Goal: Task Accomplishment & Management: Use online tool/utility

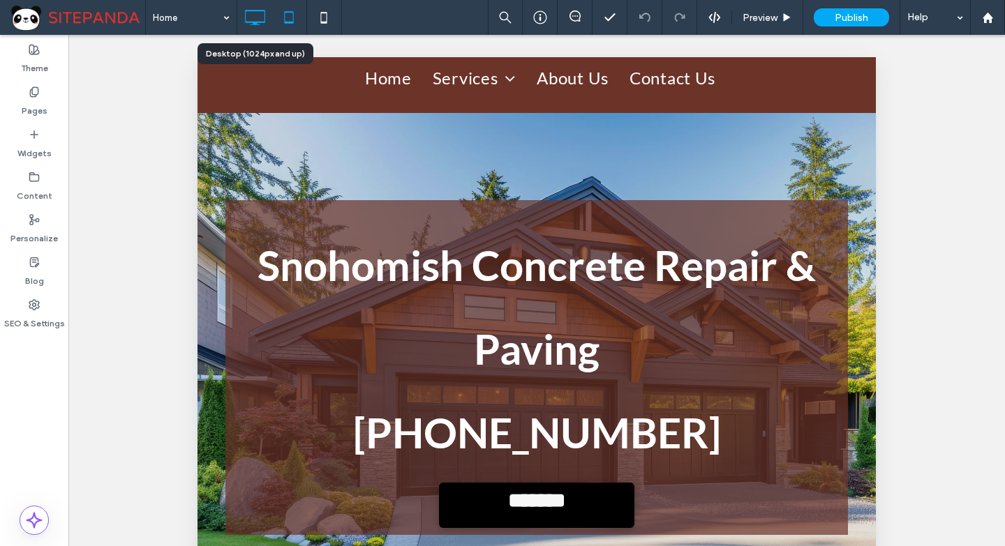
click at [257, 27] on icon at bounding box center [255, 17] width 28 height 28
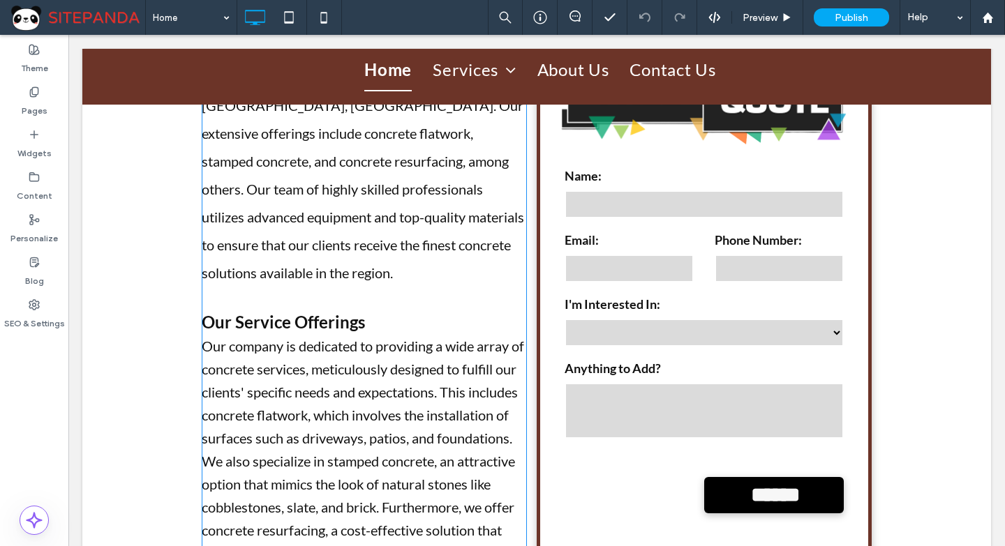
scroll to position [767, 0]
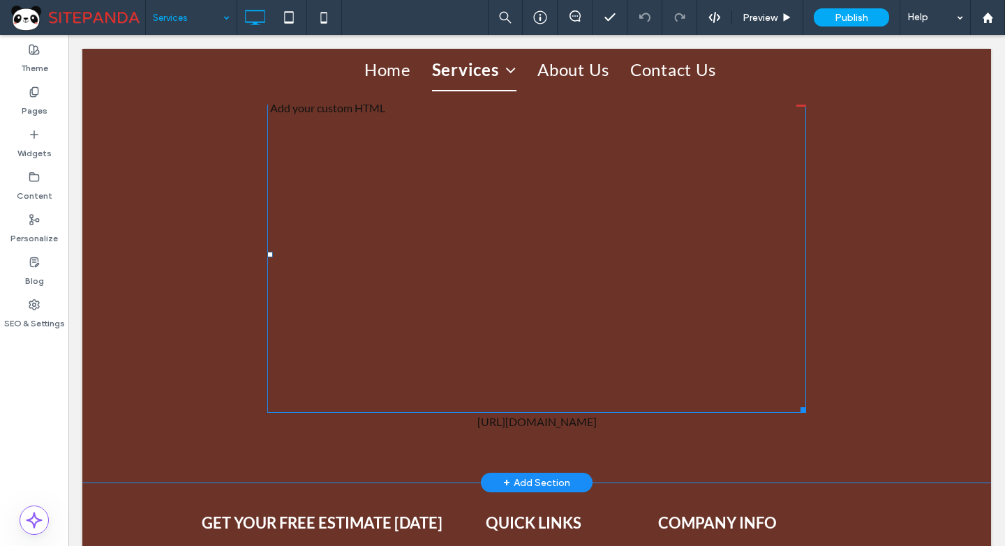
scroll to position [2372, 0]
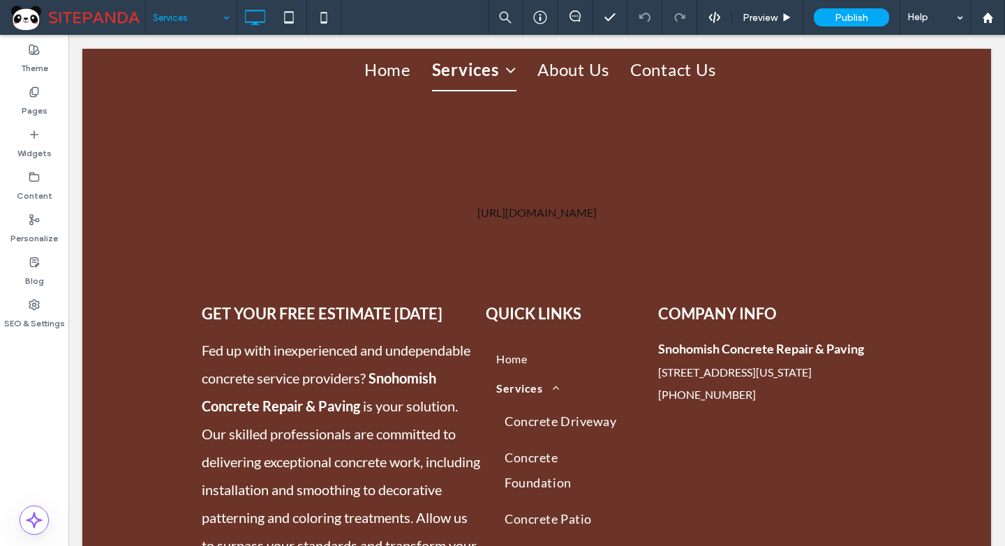
click at [202, 16] on input at bounding box center [188, 17] width 70 height 35
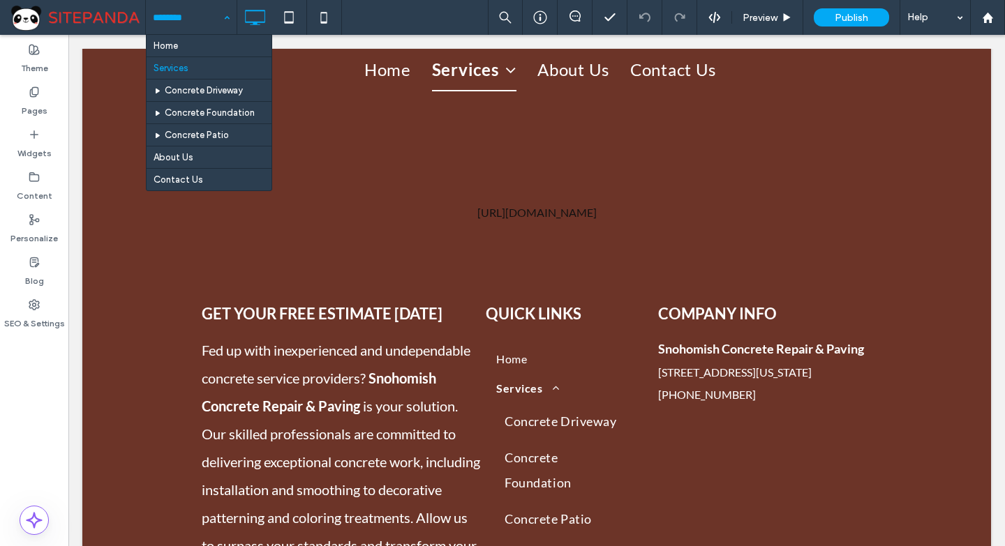
click at [200, 79] on hr at bounding box center [208, 79] width 125 height 1
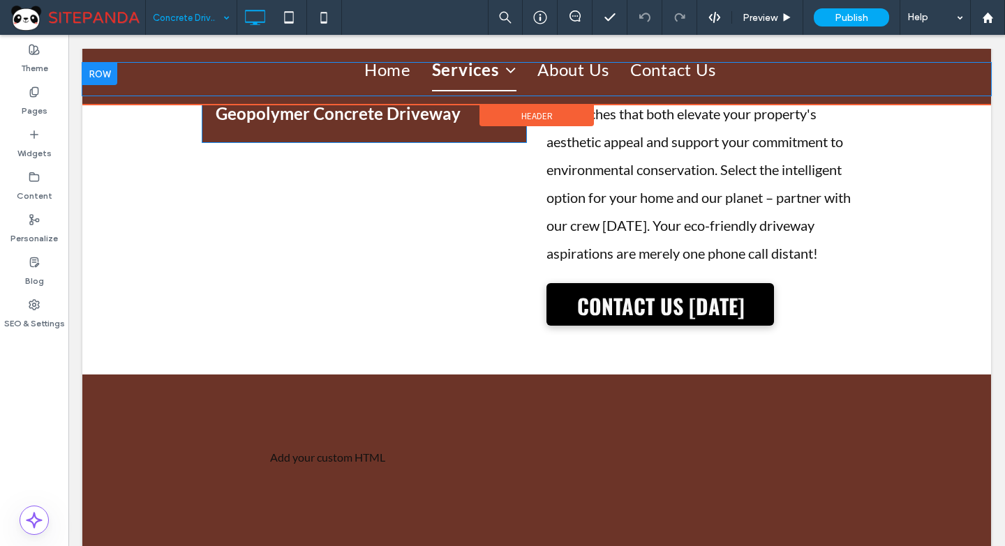
scroll to position [3837, 0]
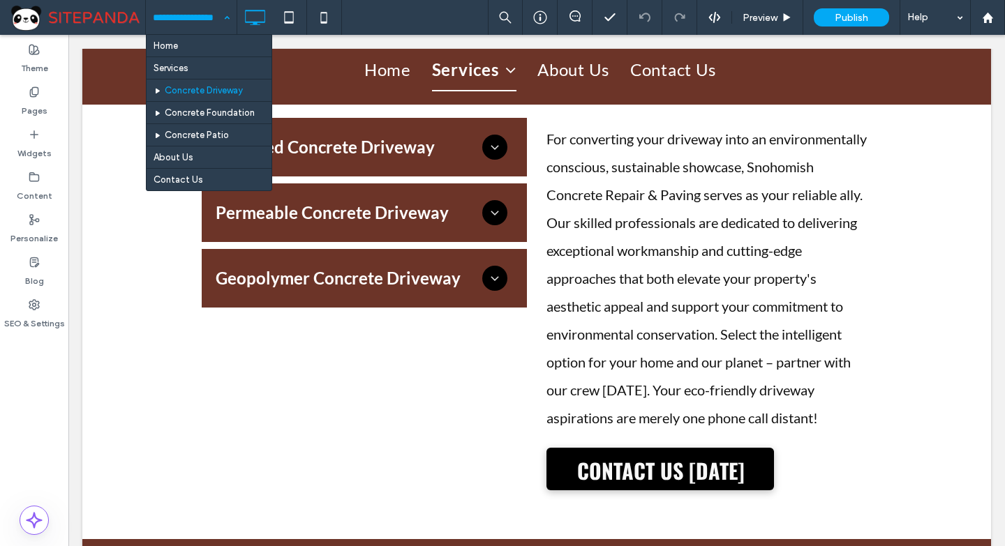
click at [174, 15] on input at bounding box center [188, 17] width 70 height 35
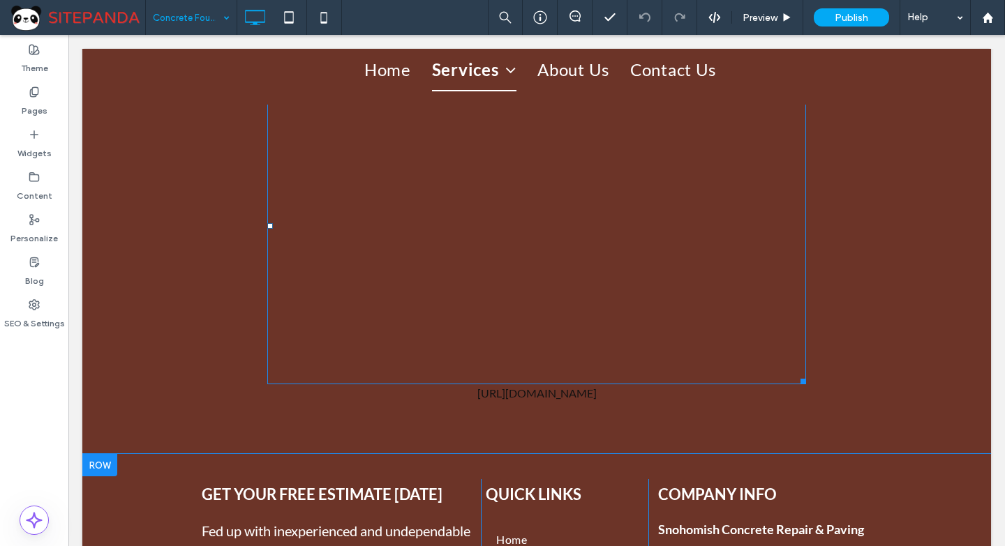
scroll to position [4255, 0]
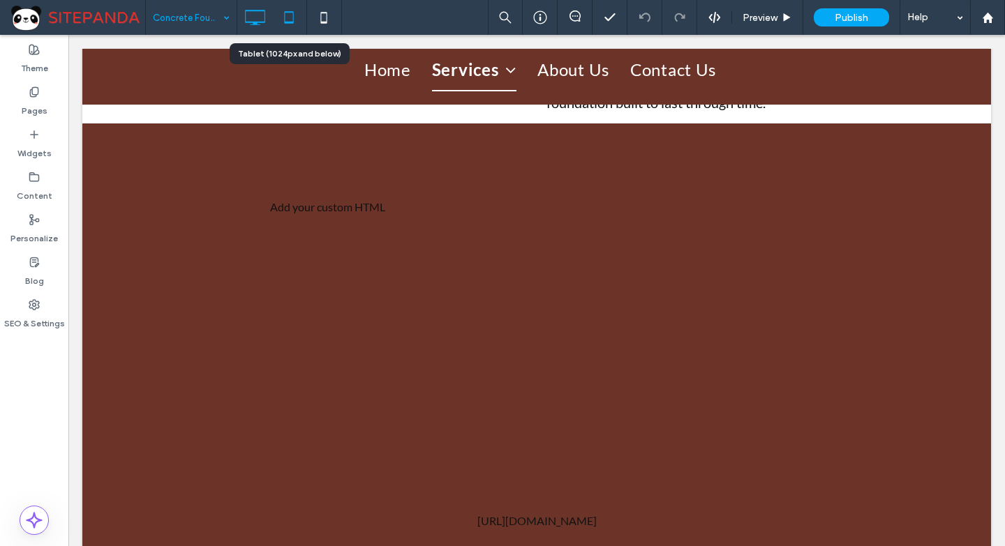
click at [292, 12] on use at bounding box center [289, 17] width 9 height 12
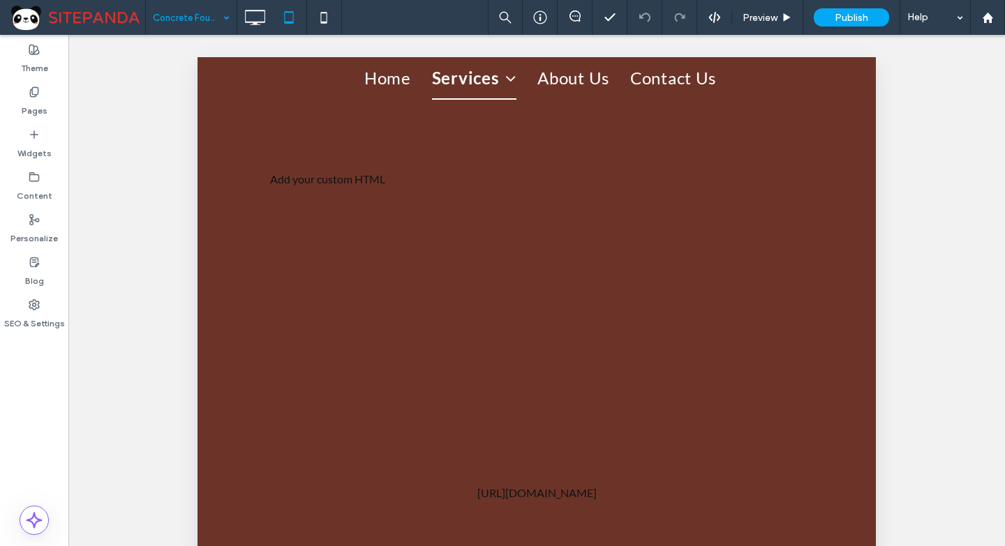
scroll to position [4509, 0]
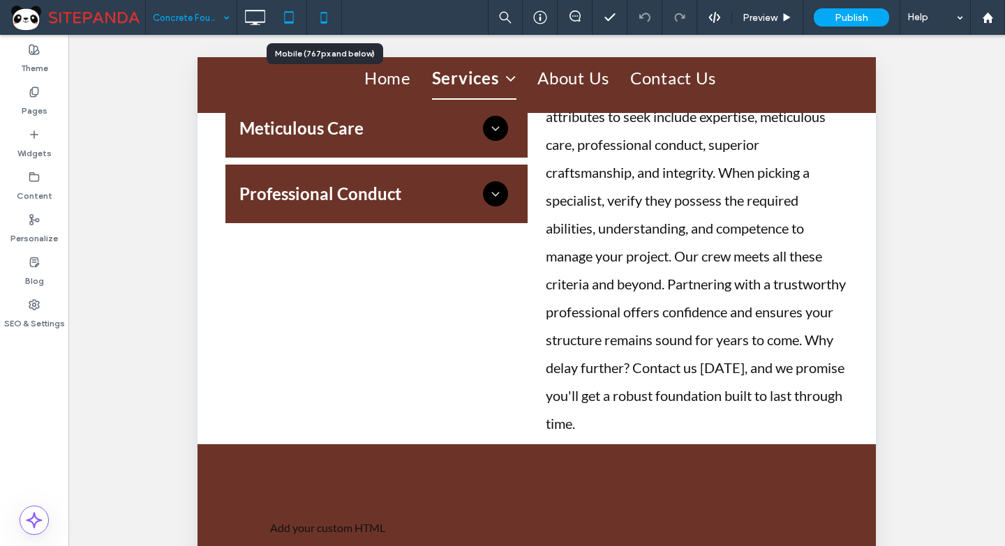
click at [320, 8] on icon at bounding box center [324, 17] width 28 height 28
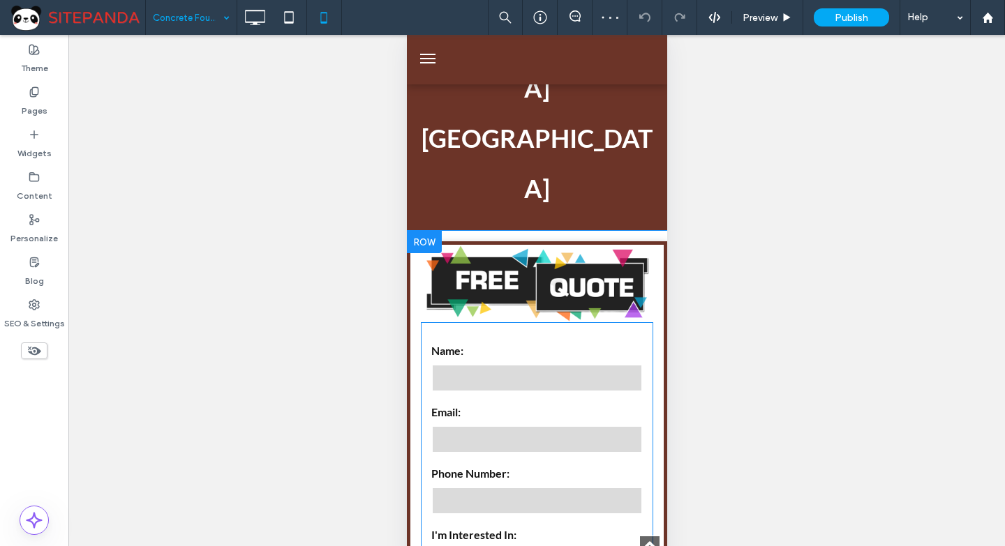
scroll to position [628, 0]
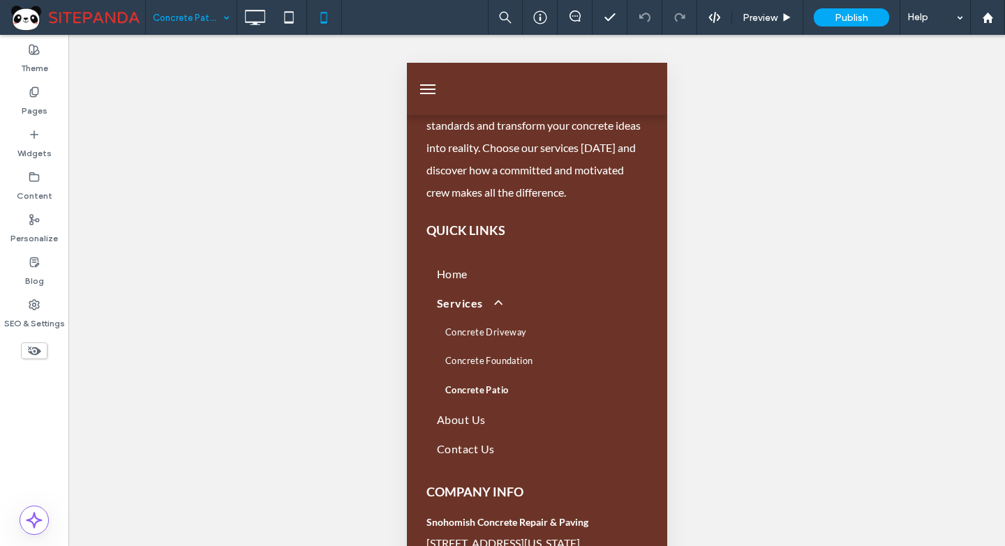
click at [200, 10] on input at bounding box center [188, 17] width 70 height 35
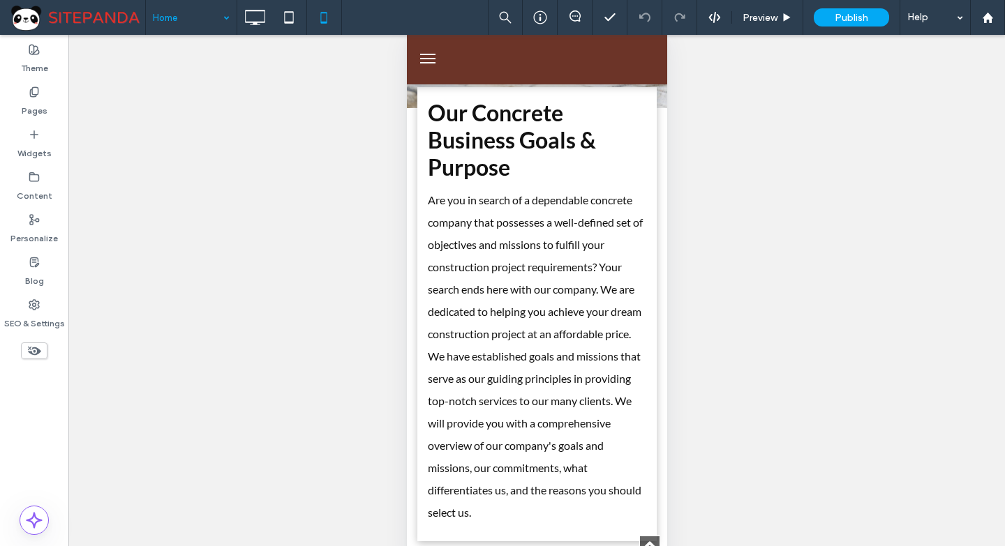
scroll to position [9220, 0]
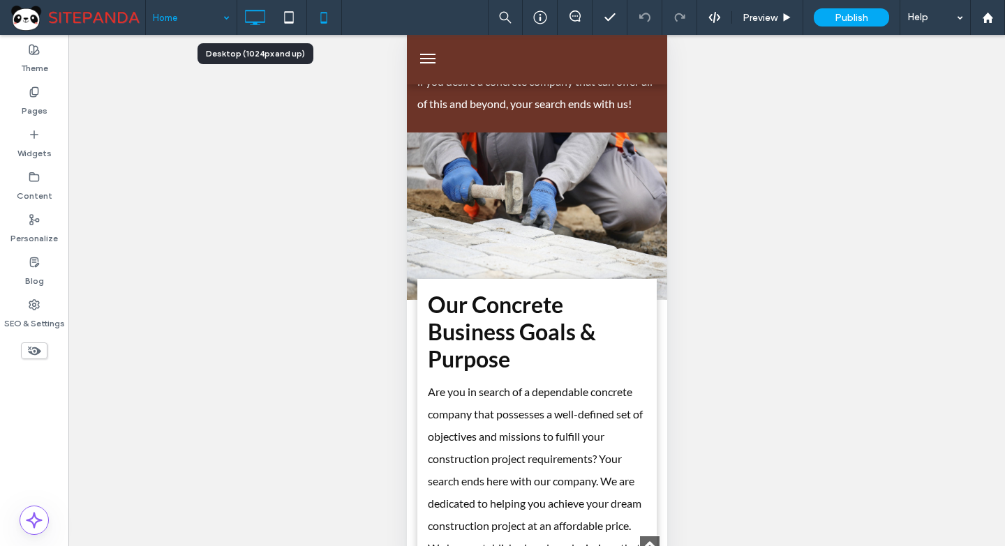
click at [254, 14] on icon at bounding box center [255, 17] width 28 height 28
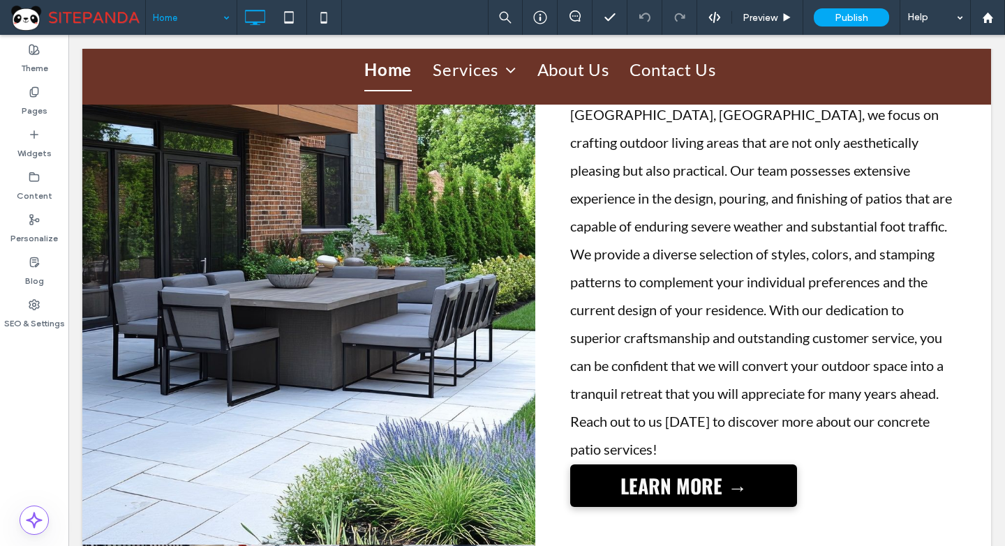
scroll to position [6278, 0]
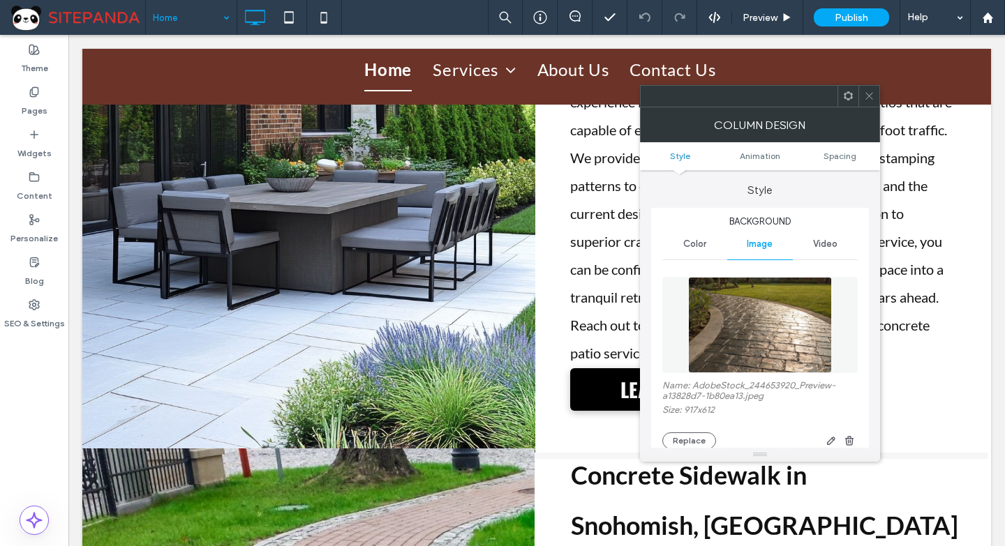
click at [864, 96] on icon at bounding box center [869, 96] width 10 height 10
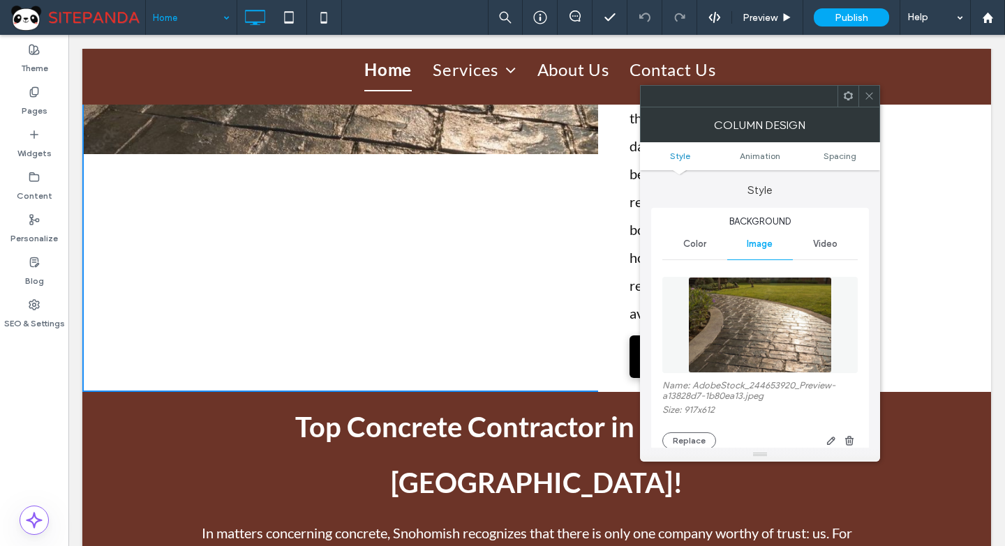
scroll to position [8022, 0]
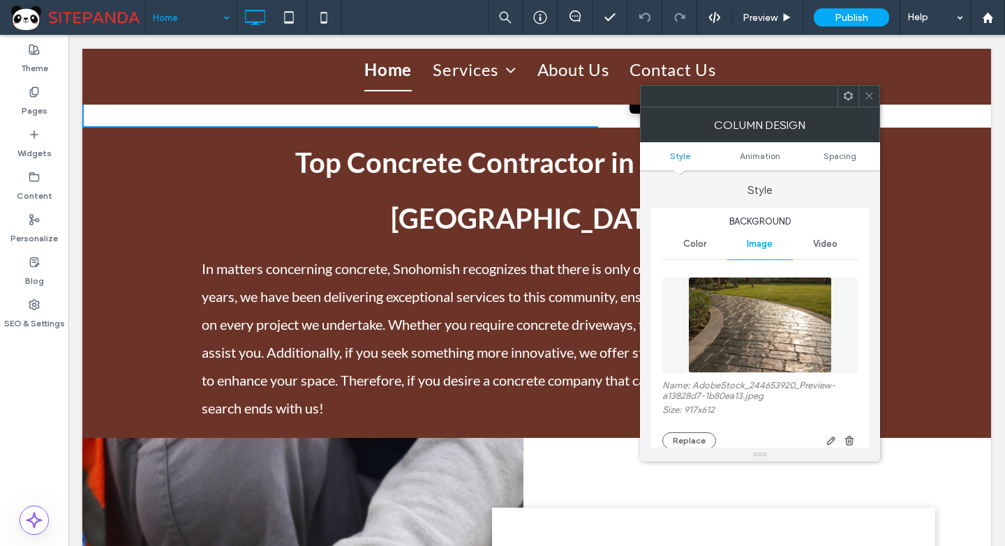
click at [870, 90] on span at bounding box center [869, 96] width 10 height 21
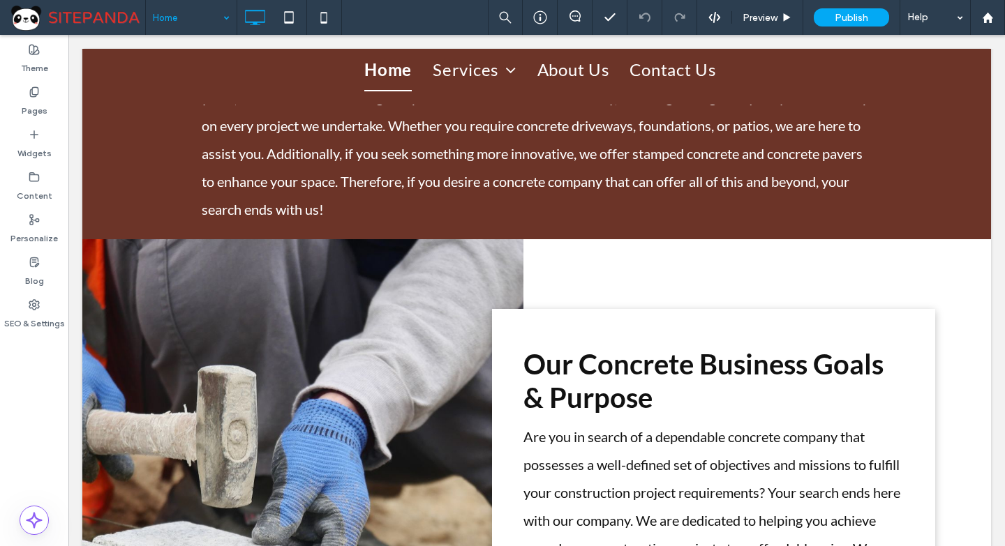
scroll to position [8232, 0]
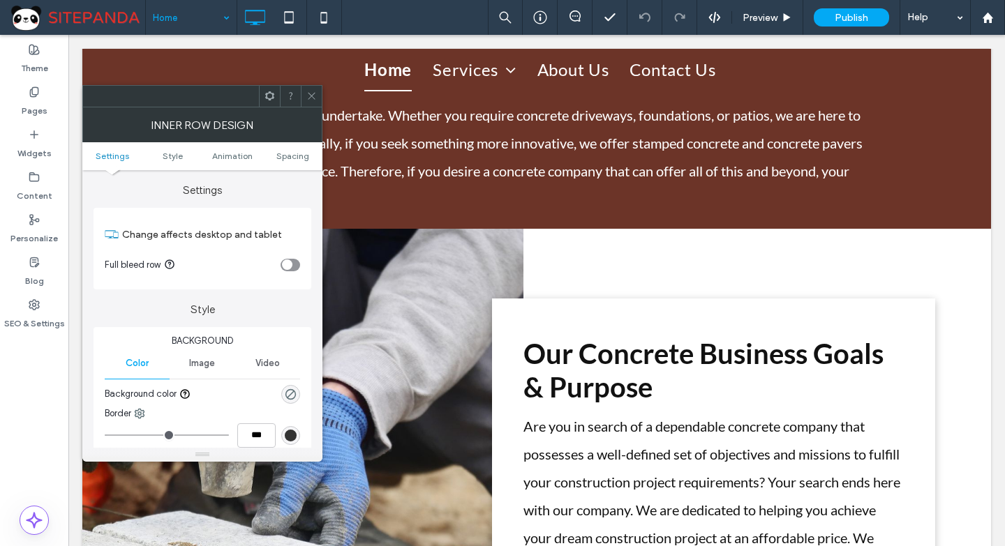
click at [308, 102] on span at bounding box center [311, 96] width 10 height 21
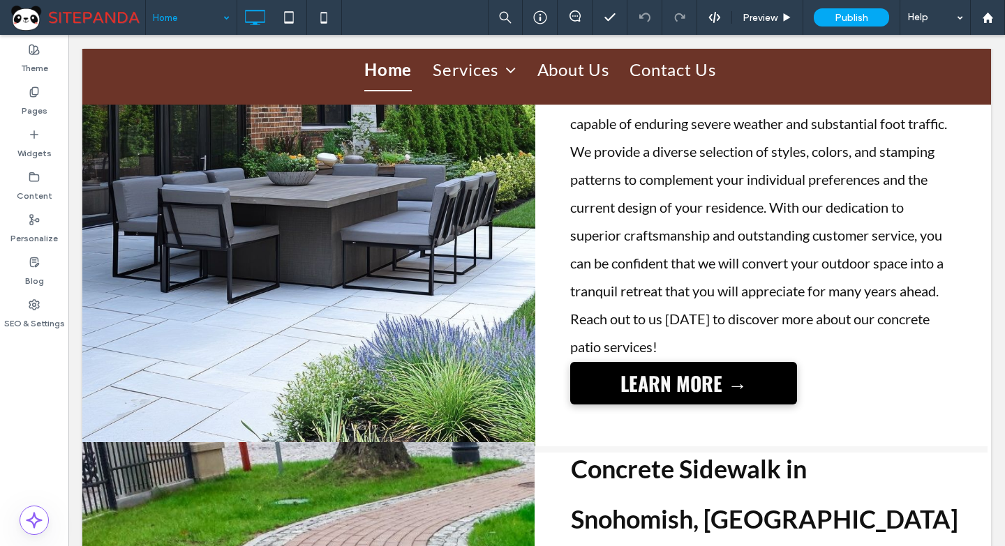
scroll to position [6183, 0]
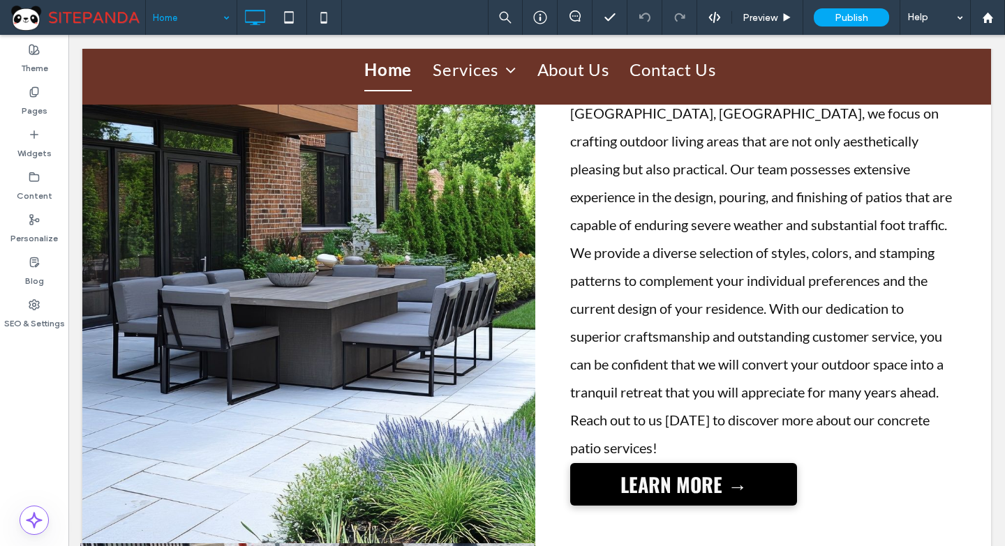
drag, startPoint x: 845, startPoint y: 336, endPoint x: 1023, endPoint y: 365, distance: 180.9
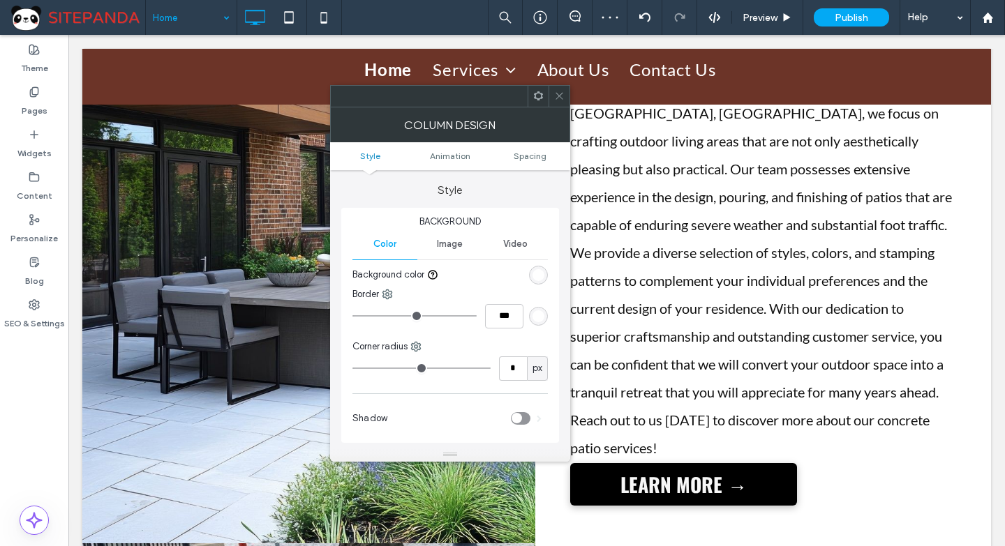
click at [555, 100] on icon at bounding box center [559, 96] width 10 height 10
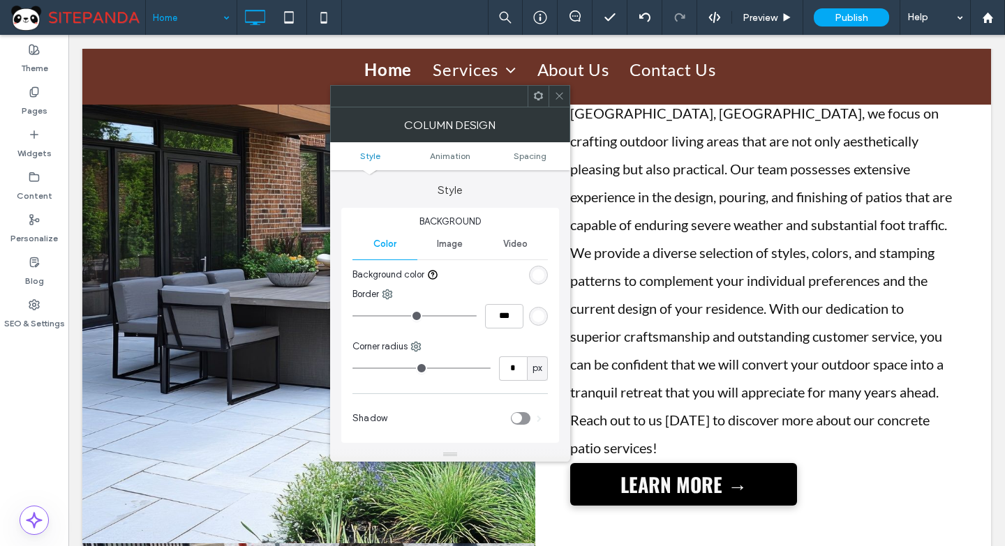
click at [558, 104] on span at bounding box center [559, 96] width 10 height 21
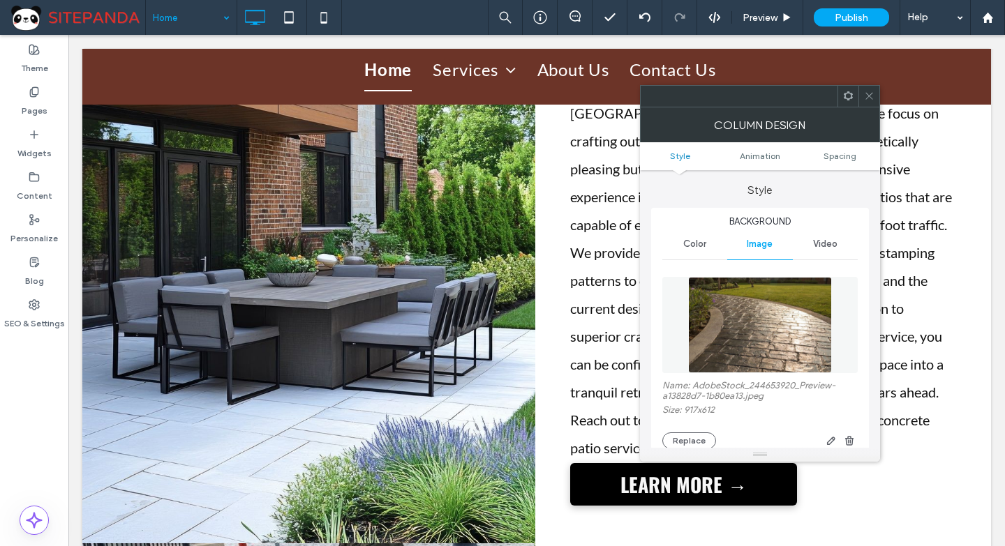
drag, startPoint x: 607, startPoint y: 322, endPoint x: 543, endPoint y: 356, distance: 72.4
click at [865, 100] on icon at bounding box center [869, 96] width 10 height 10
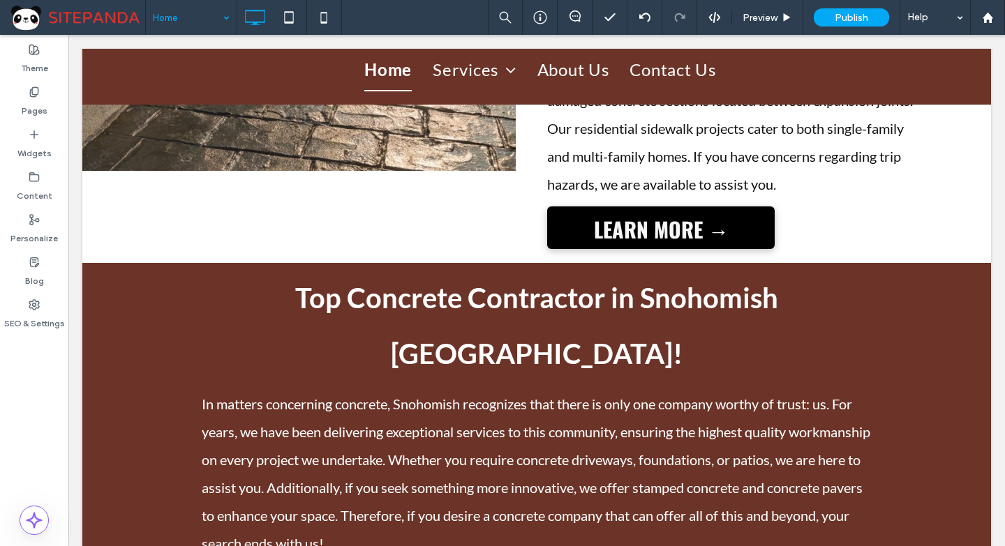
scroll to position [7509, 0]
